Goal: Information Seeking & Learning: Learn about a topic

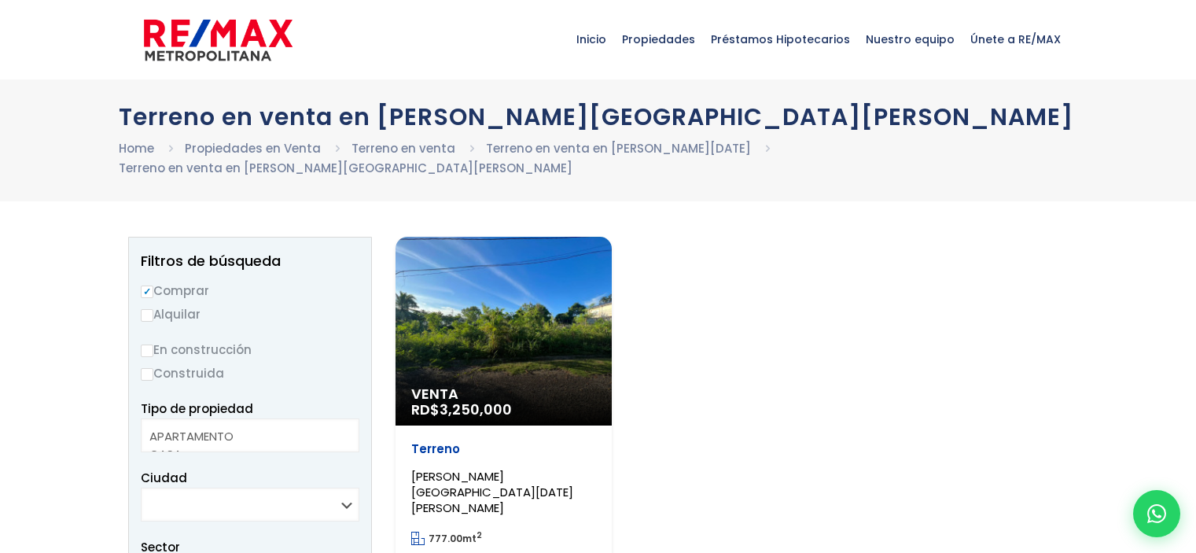
select select
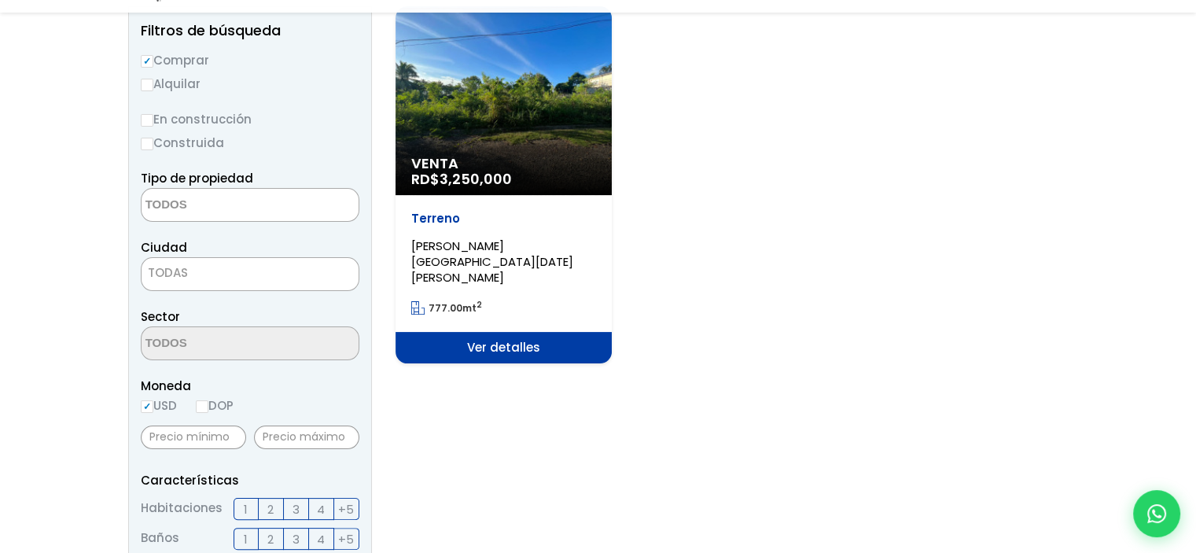
scroll to position [236, 0]
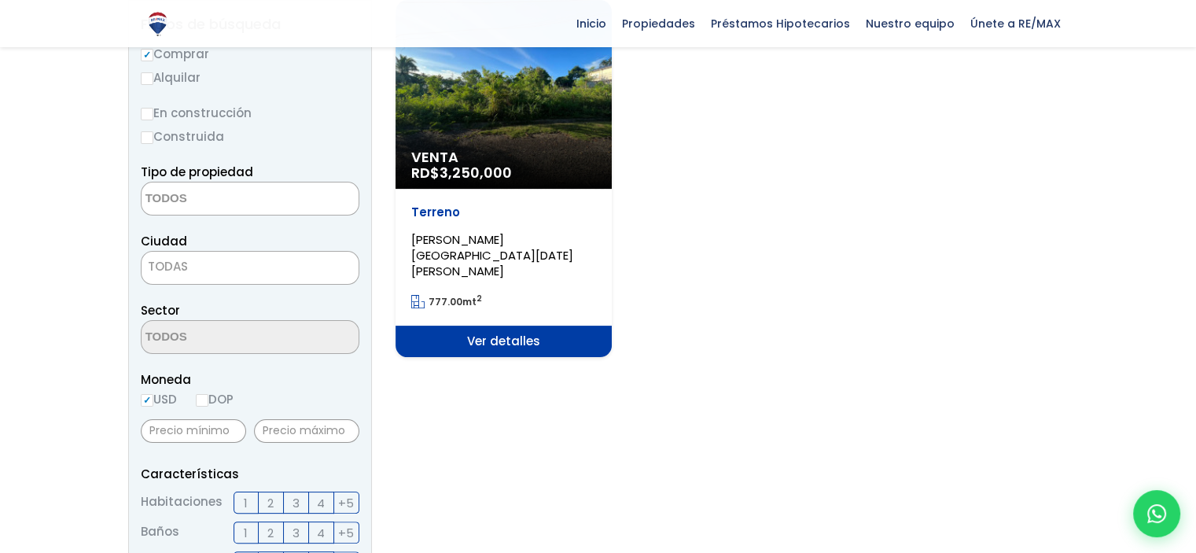
click at [555, 326] on span "Ver detalles" at bounding box center [504, 341] width 216 height 31
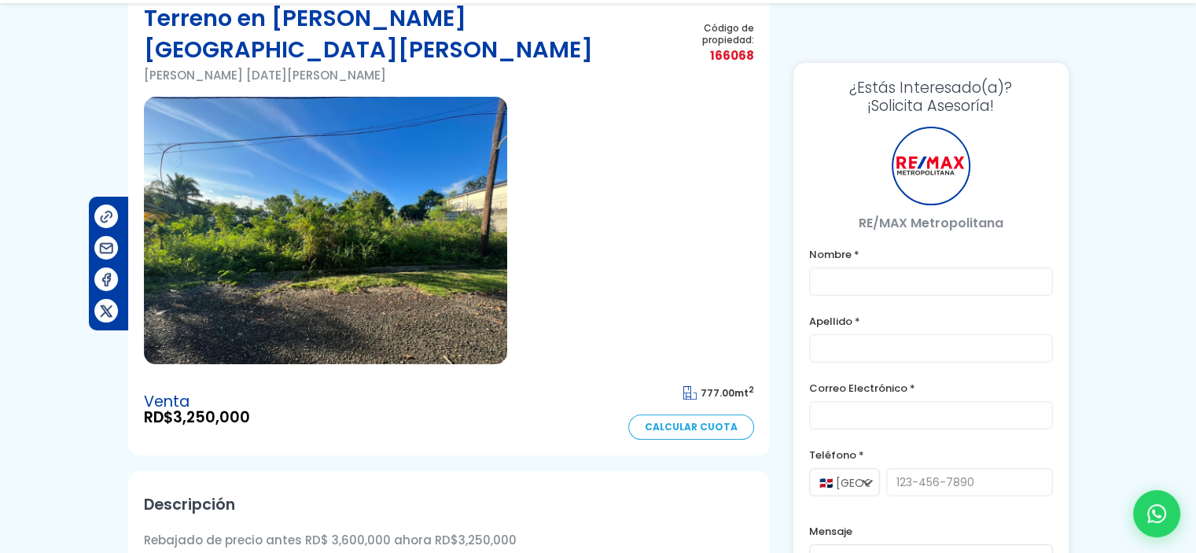
scroll to position [393, 0]
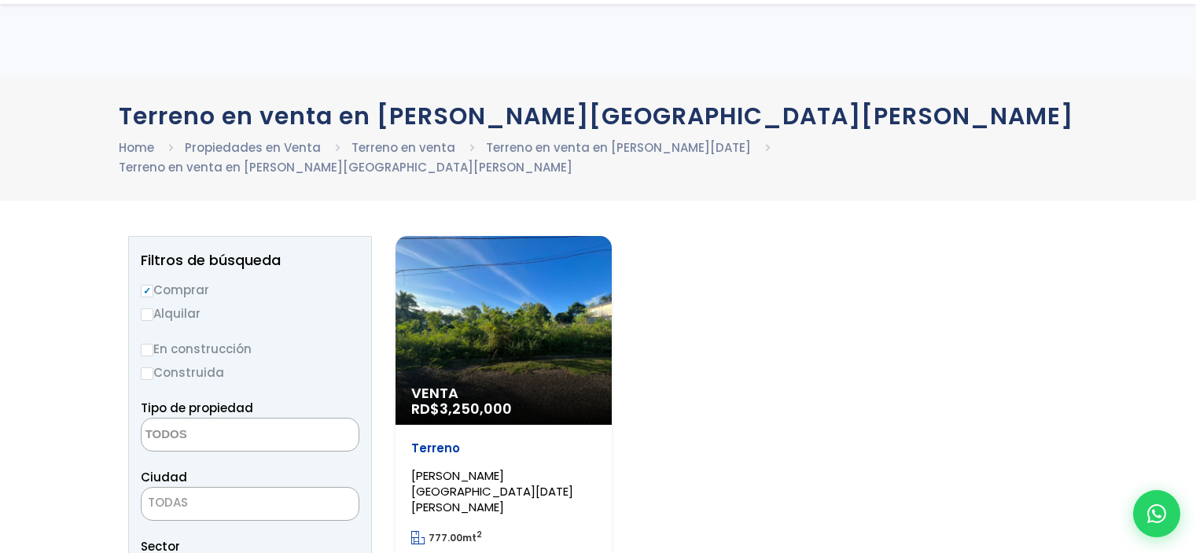
select select
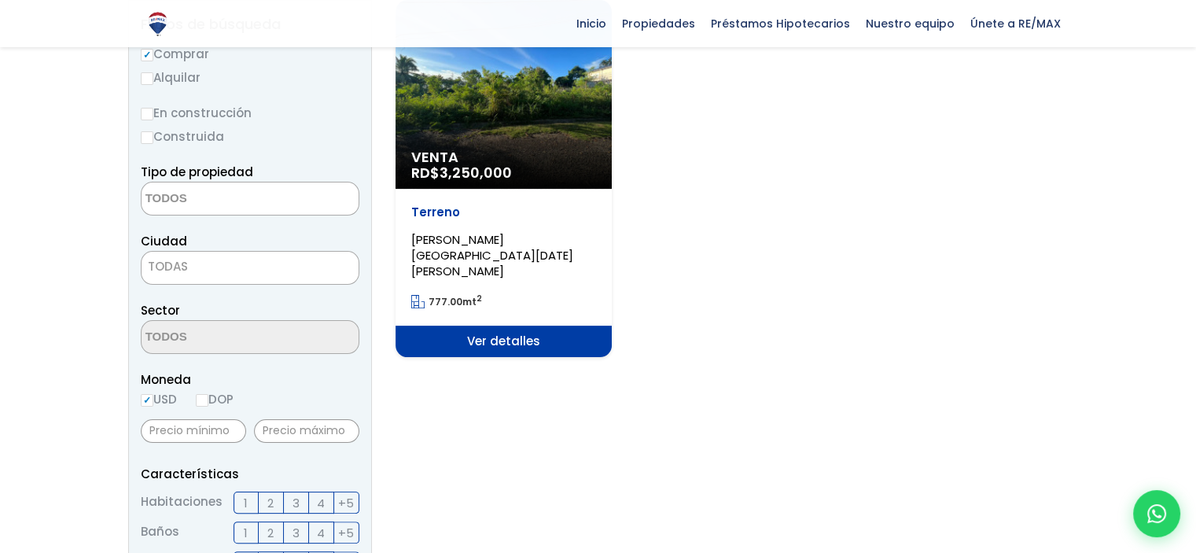
scroll to position [629, 0]
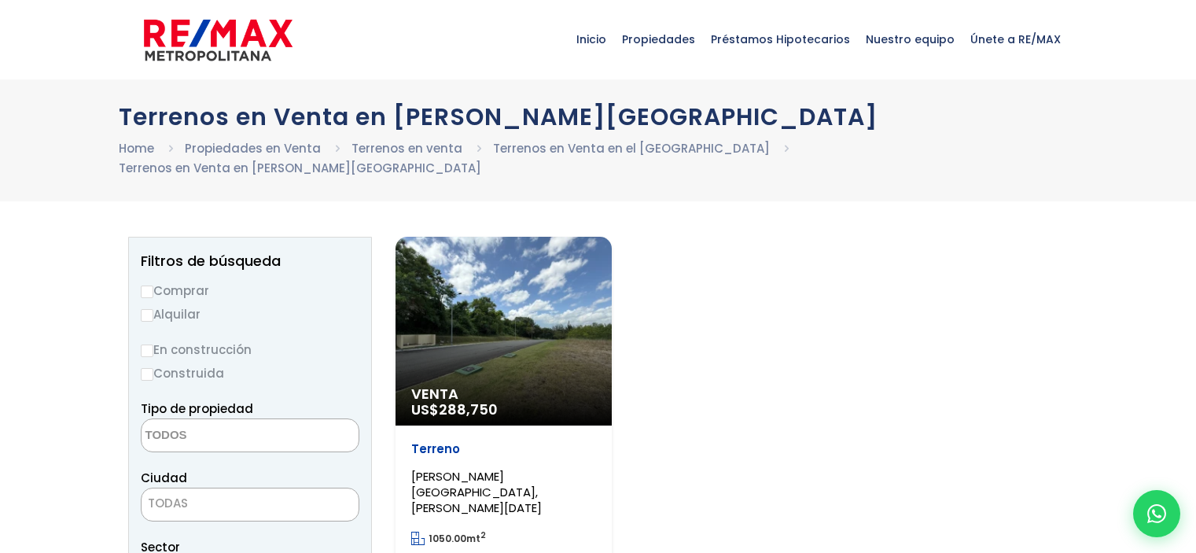
select select
